Goal: Task Accomplishment & Management: Use online tool/utility

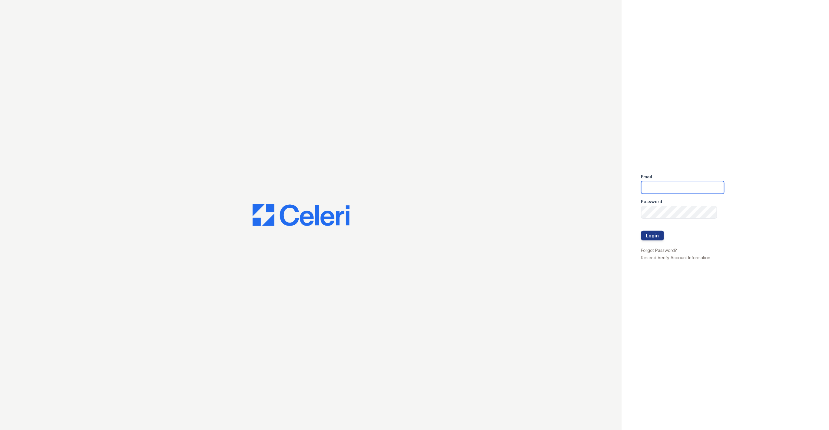
type input "[EMAIL_ADDRESS][DOMAIN_NAME]"
click at [651, 237] on button "Login" at bounding box center [653, 236] width 23 height 10
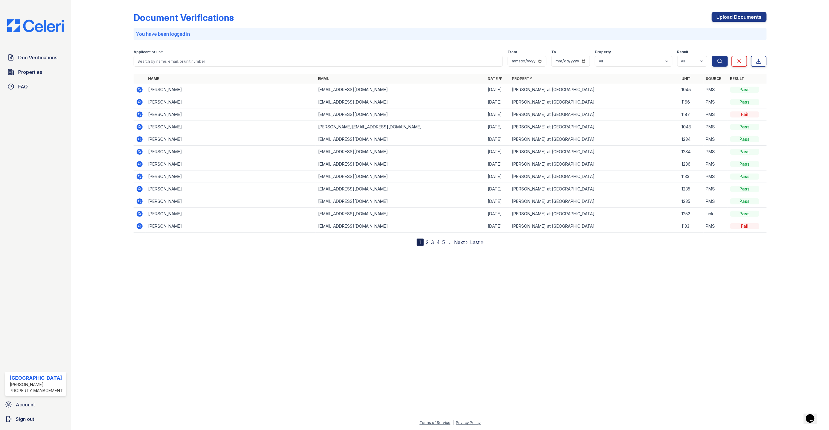
drag, startPoint x: 28, startPoint y: 73, endPoint x: 370, endPoint y: 117, distance: 345.3
click at [28, 73] on span "Properties" at bounding box center [30, 71] width 24 height 7
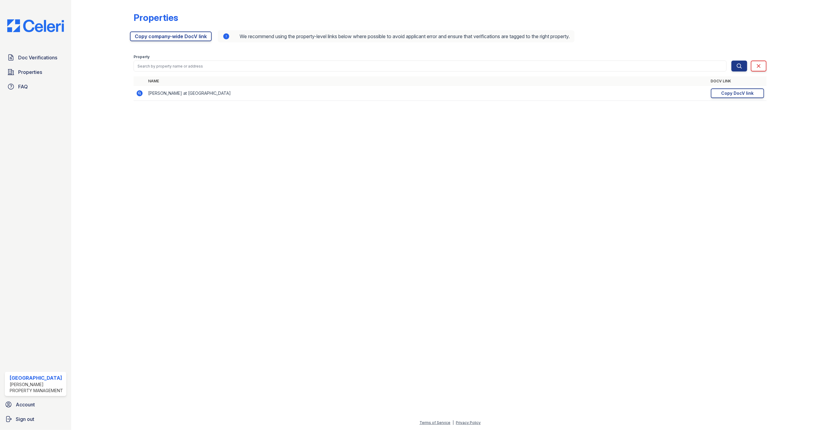
click at [740, 94] on div "Copy DocV link" at bounding box center [738, 93] width 32 height 6
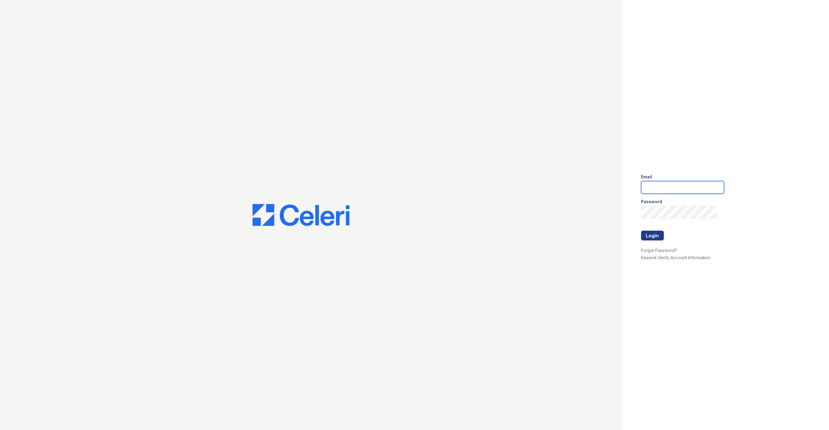
type input "[EMAIL_ADDRESS][DOMAIN_NAME]"
click at [659, 236] on button "Login" at bounding box center [653, 236] width 23 height 10
